Goal: Go to known website: Go to known website

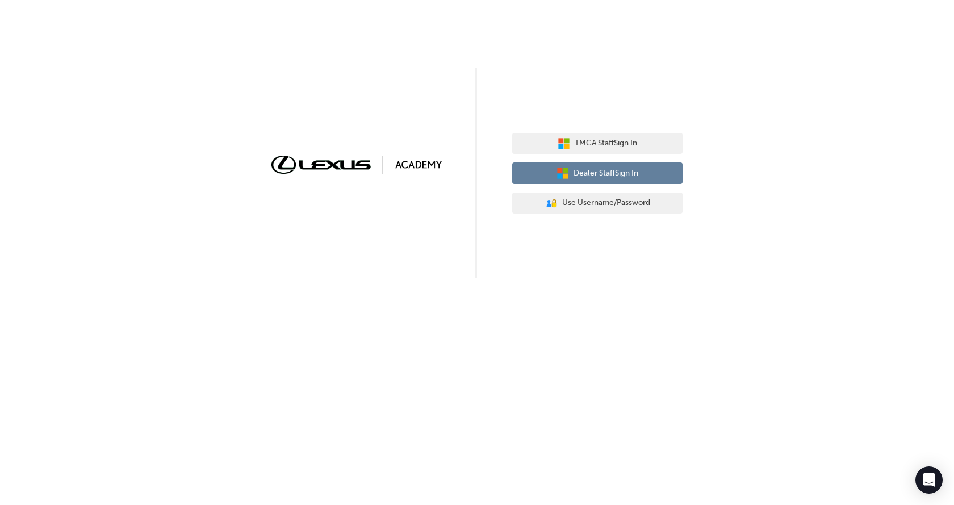
click at [604, 170] on span "Dealer Staff Sign In" at bounding box center [605, 173] width 65 height 13
